Goal: Task Accomplishment & Management: Use online tool/utility

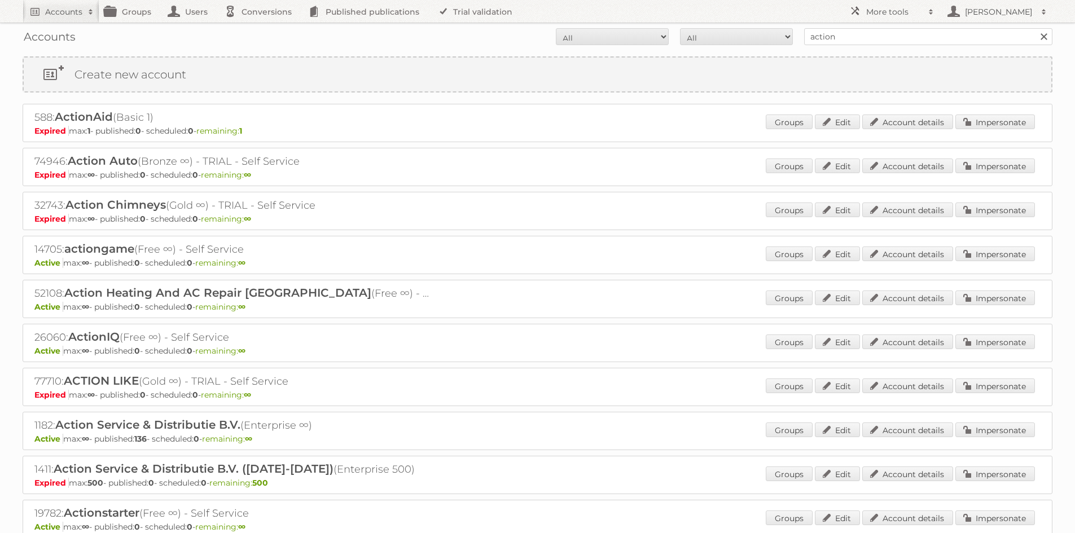
click at [831, 33] on input "action" at bounding box center [928, 36] width 248 height 17
type input "hubo be"
click at [1035, 28] on input "Search" at bounding box center [1043, 36] width 17 height 17
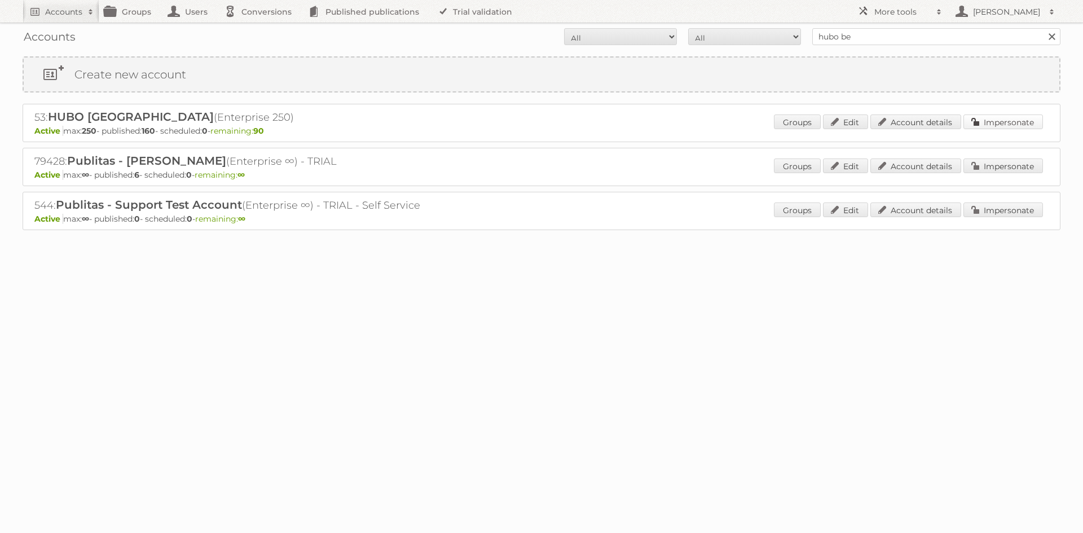
click at [989, 120] on link "Impersonate" at bounding box center [1004, 122] width 80 height 15
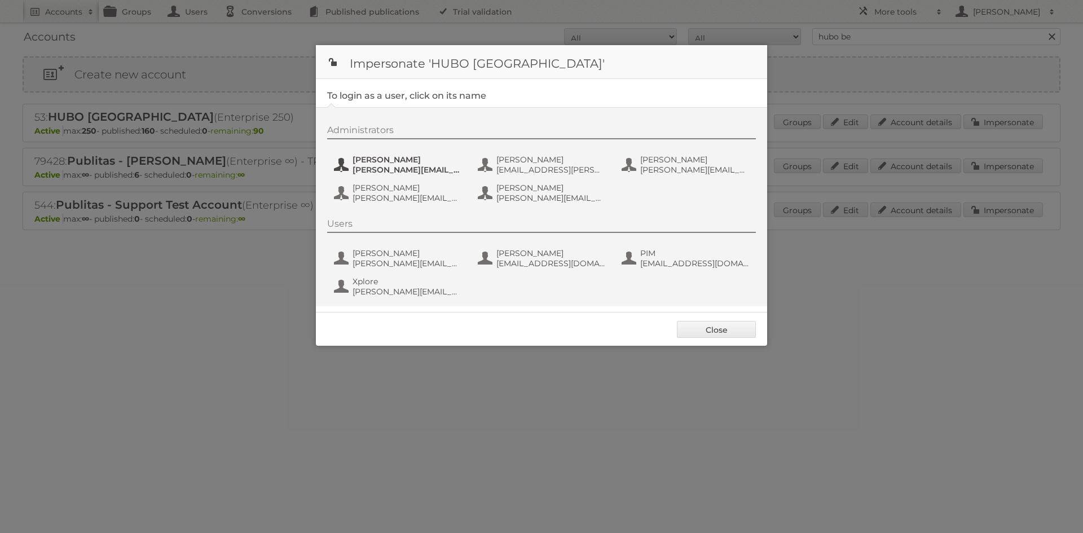
drag, startPoint x: 331, startPoint y: 143, endPoint x: 398, endPoint y: 159, distance: 68.4
click at [356, 146] on div "Administrators Julie Van Betsbrugge julie.vanbetsbrugge@hubo.be Koen Mariën koe…" at bounding box center [547, 166] width 440 height 82
click at [398, 159] on span "Julie Van Betsbrugge" at bounding box center [407, 160] width 109 height 10
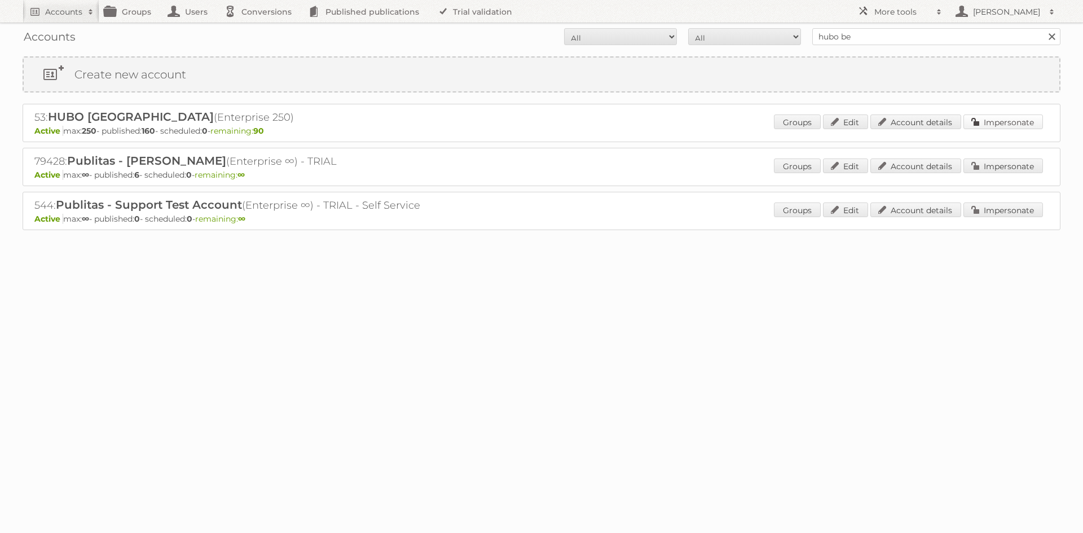
click at [1039, 116] on link "Impersonate" at bounding box center [1004, 122] width 80 height 15
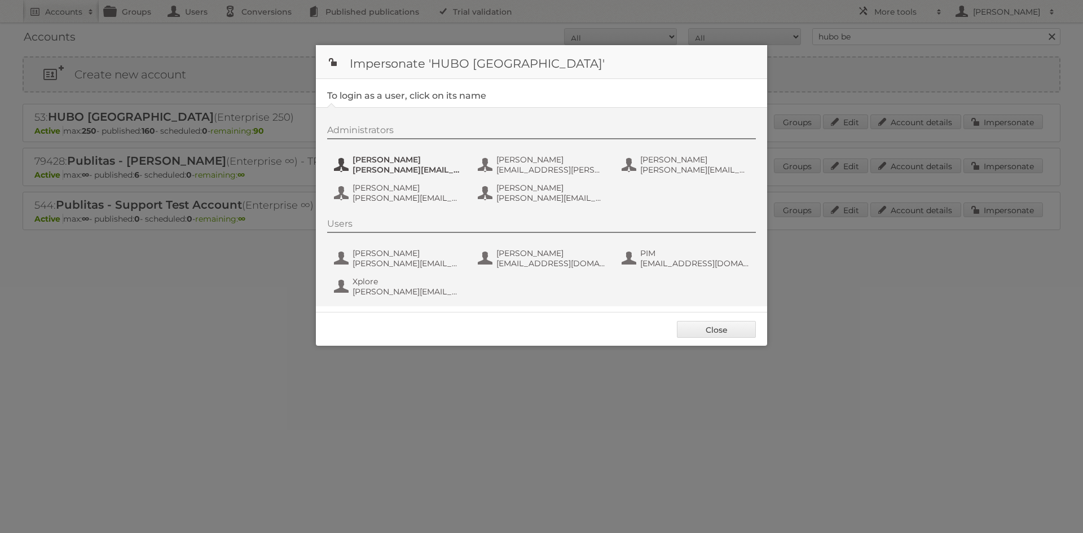
click at [409, 174] on span "julie.vanbetsbrugge@hubo.be" at bounding box center [407, 170] width 109 height 10
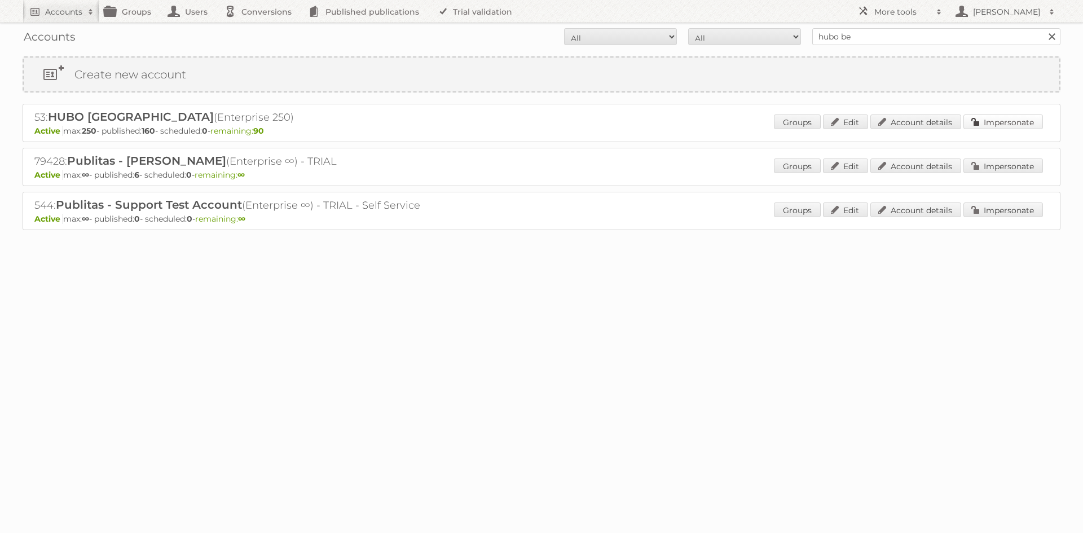
click at [995, 125] on link "Impersonate" at bounding box center [1004, 122] width 80 height 15
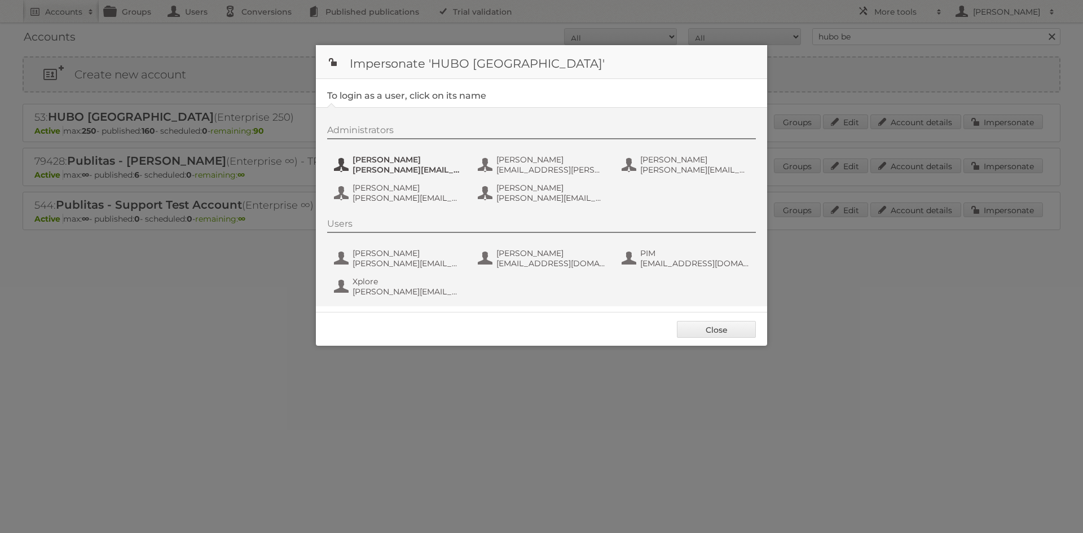
click at [403, 166] on span "julie.vanbetsbrugge@hubo.be" at bounding box center [407, 170] width 109 height 10
